Goal: Task Accomplishment & Management: Use online tool/utility

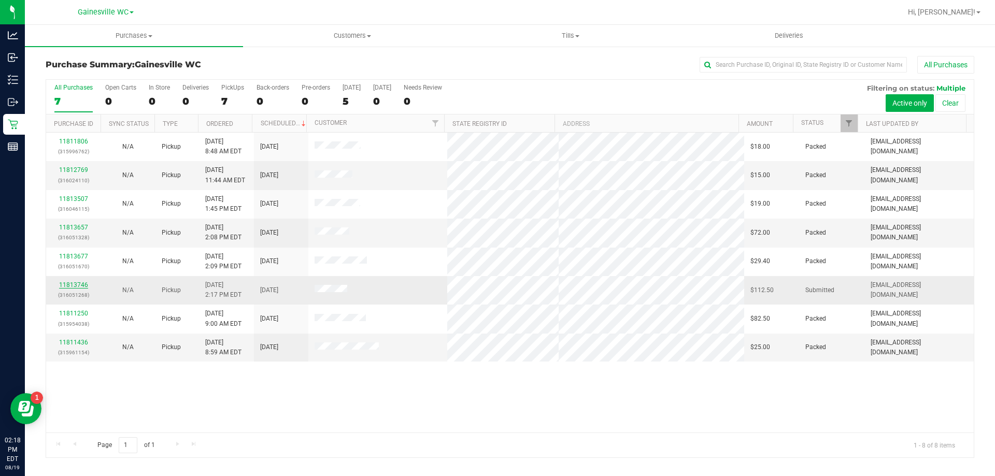
click at [69, 286] on link "11813746" at bounding box center [73, 284] width 29 height 7
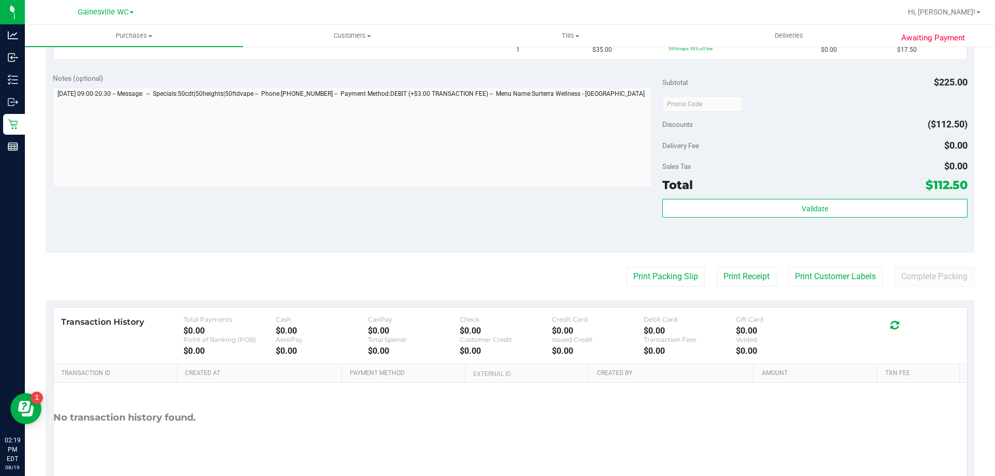
scroll to position [414, 0]
click at [675, 284] on button "Print Packing Slip" at bounding box center [665, 276] width 78 height 20
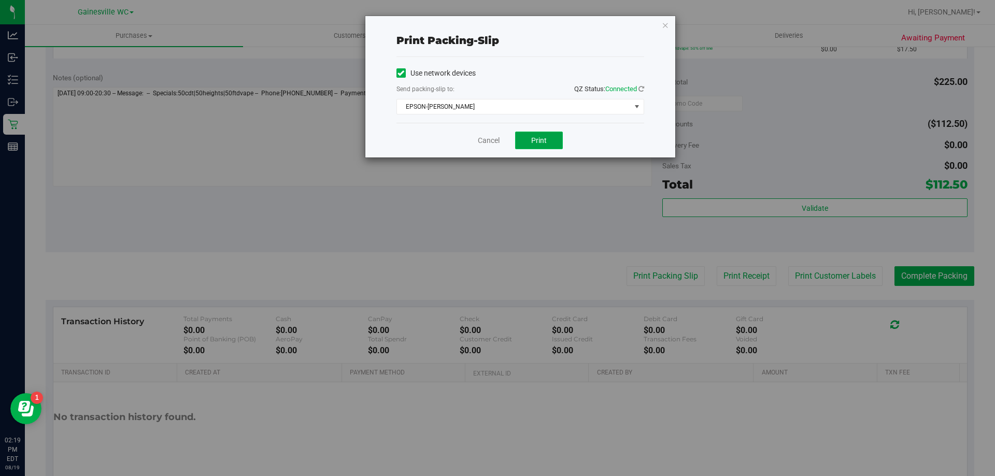
click at [556, 142] on button "Print" at bounding box center [539, 141] width 48 height 18
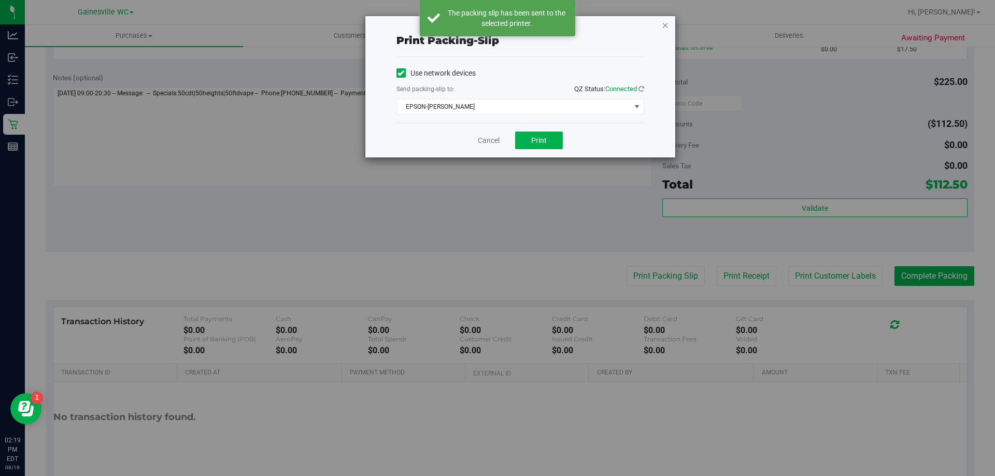
click at [665, 25] on icon "button" at bounding box center [665, 25] width 7 height 12
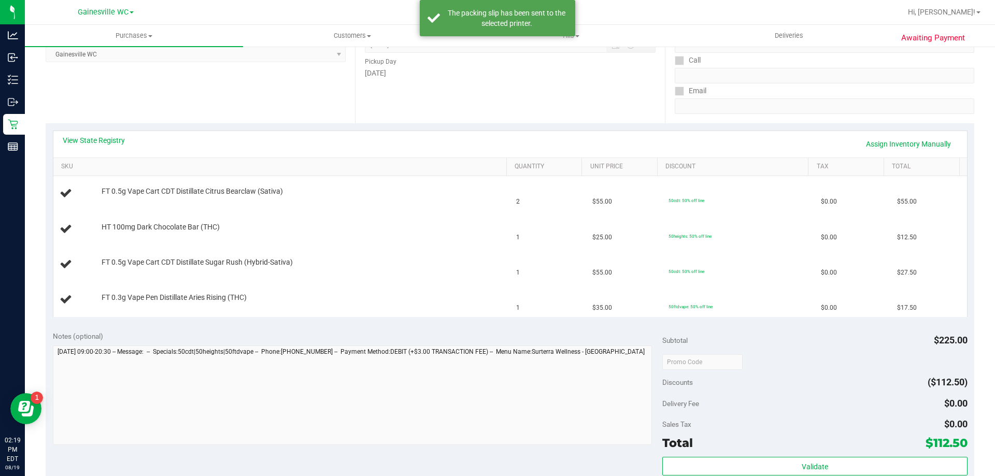
scroll to position [155, 0]
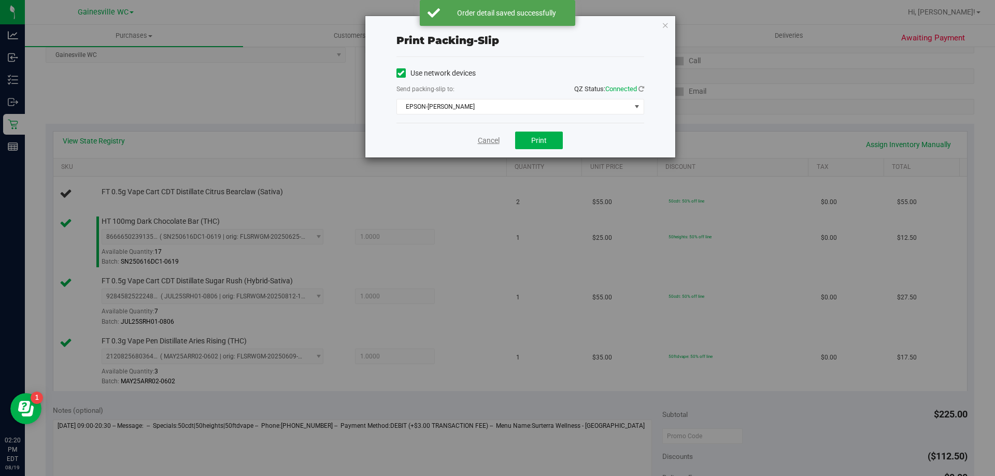
click at [483, 139] on link "Cancel" at bounding box center [489, 140] width 22 height 11
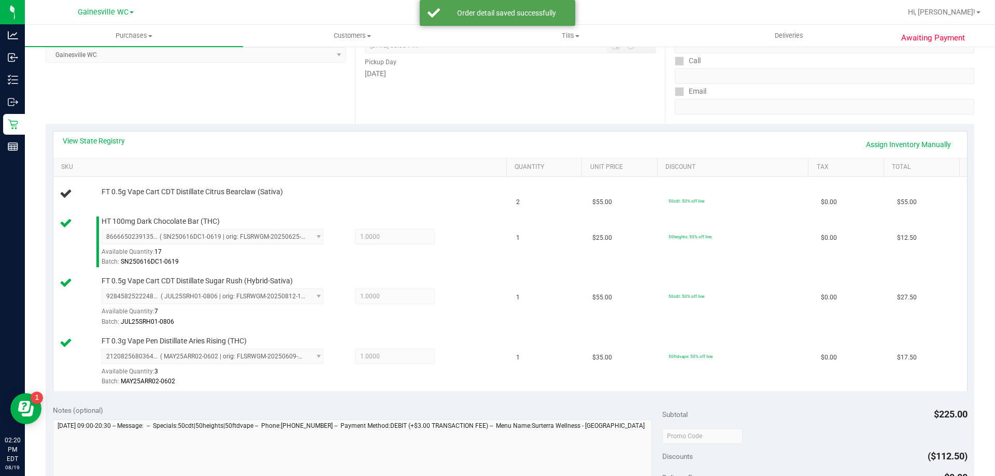
scroll to position [513, 0]
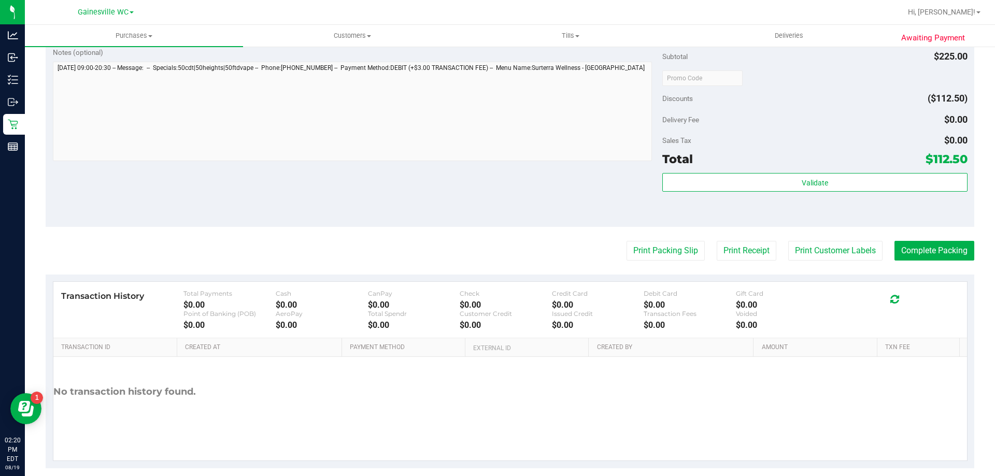
click at [626, 241] on button "Print Packing Slip" at bounding box center [665, 251] width 78 height 20
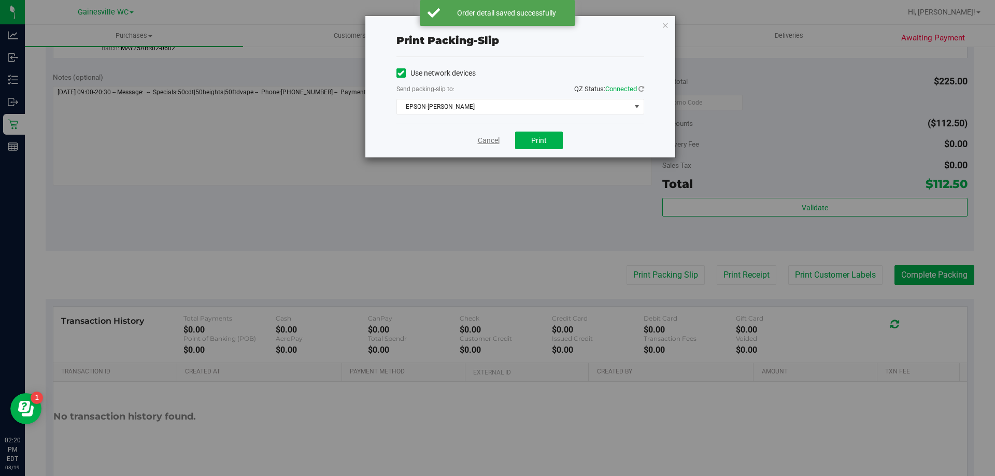
click at [485, 140] on link "Cancel" at bounding box center [489, 140] width 22 height 11
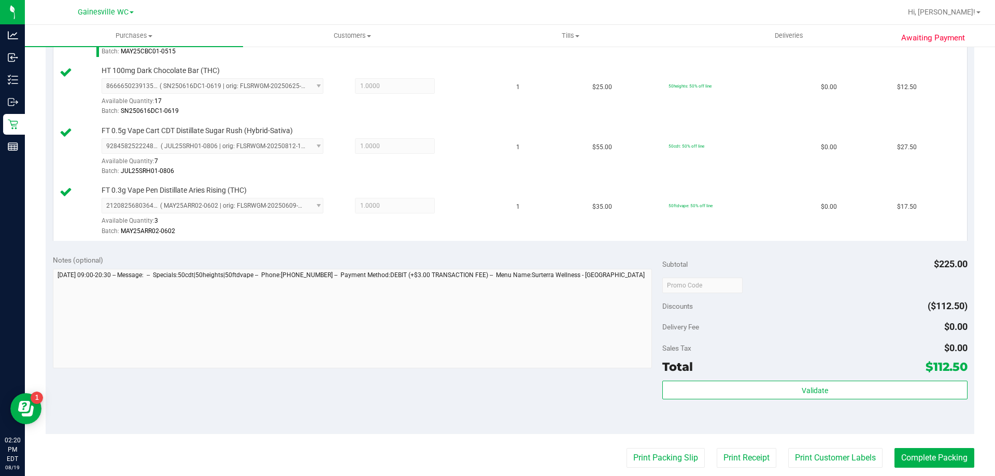
scroll to position [462, 0]
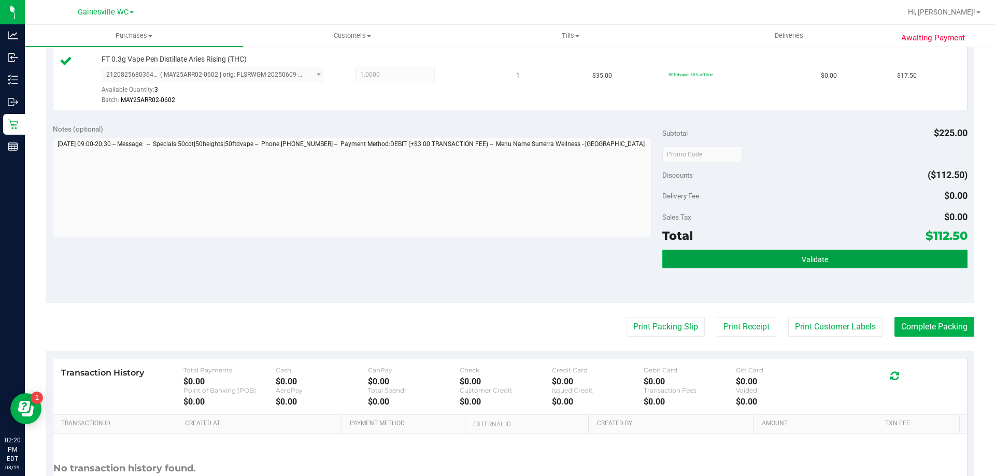
click at [758, 250] on button "Validate" at bounding box center [814, 259] width 305 height 19
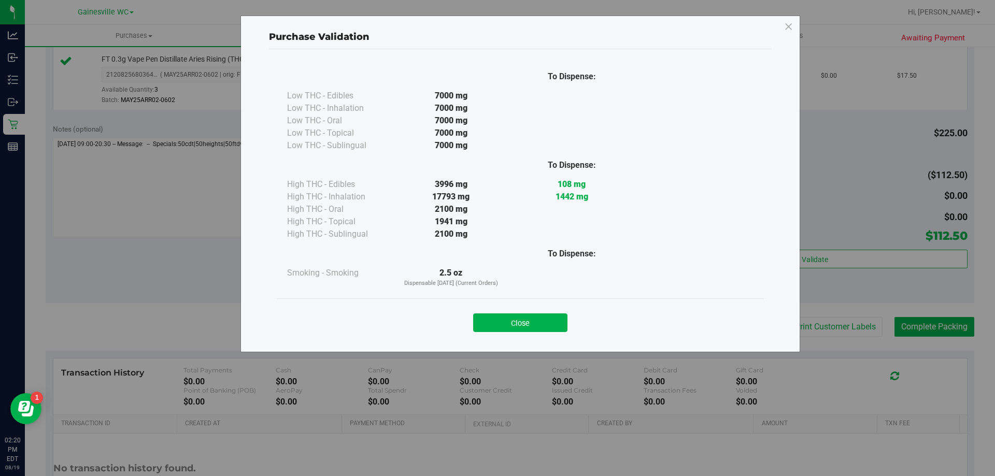
drag, startPoint x: 558, startPoint y: 307, endPoint x: 554, endPoint y: 312, distance: 6.6
click at [557, 307] on div "Close" at bounding box center [519, 320] width 471 height 26
click at [554, 314] on button "Close" at bounding box center [520, 322] width 94 height 19
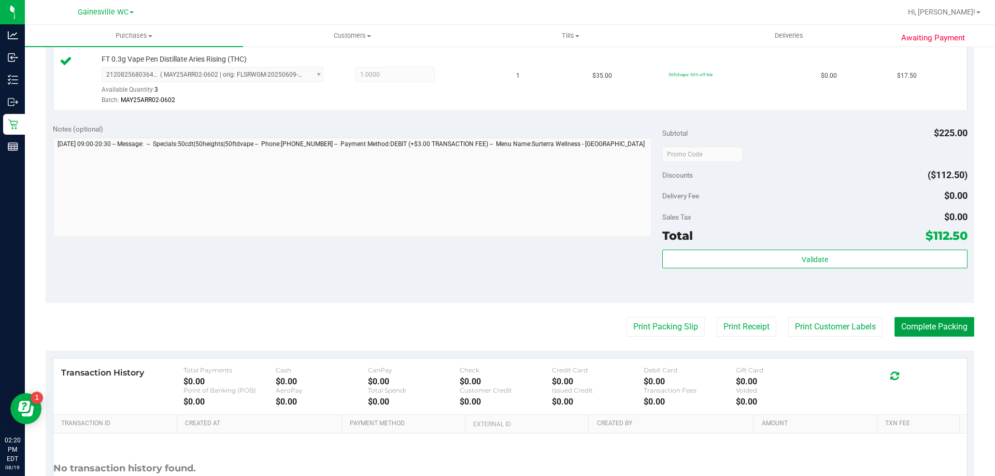
click at [919, 326] on button "Complete Packing" at bounding box center [934, 327] width 80 height 20
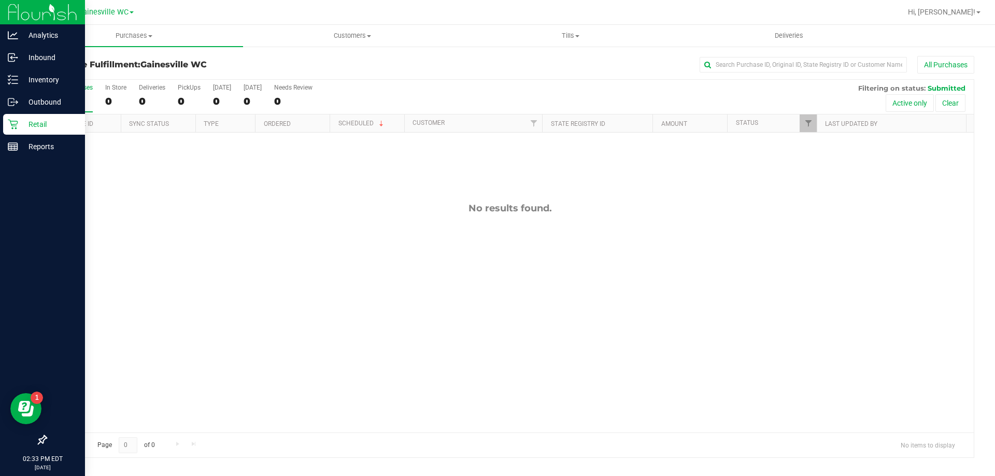
click at [55, 124] on p "Retail" at bounding box center [49, 124] width 62 height 12
